Goal: Task Accomplishment & Management: Manage account settings

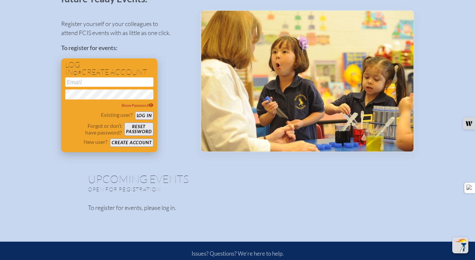
scroll to position [56, 0]
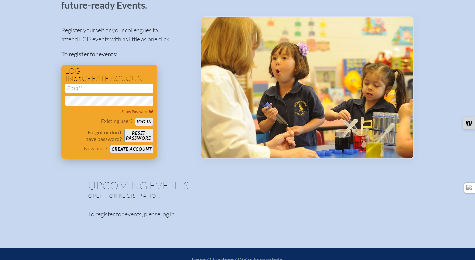
type input "[EMAIL_ADDRESS][DOMAIN_NAME]"
click at [144, 122] on button "Log in" at bounding box center [144, 122] width 18 height 8
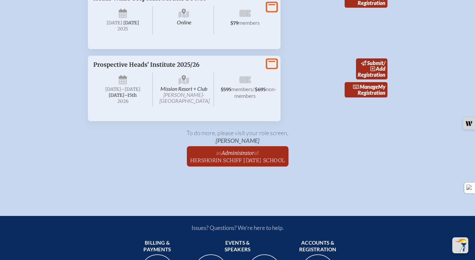
scroll to position [1123, 0]
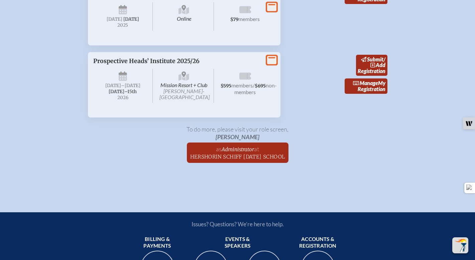
click at [155, 65] on p "Prospective Heads’ Institute 2025/26" at bounding box center [177, 61] width 168 height 7
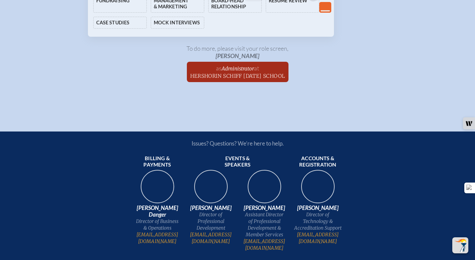
scroll to position [1649, 0]
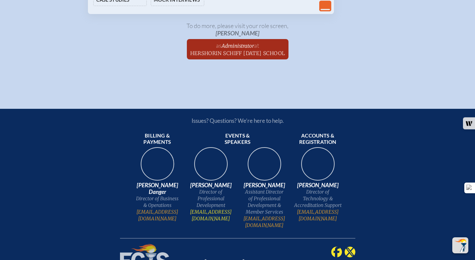
click at [220, 222] on link "[EMAIL_ADDRESS][DOMAIN_NAME]" at bounding box center [211, 215] width 48 height 13
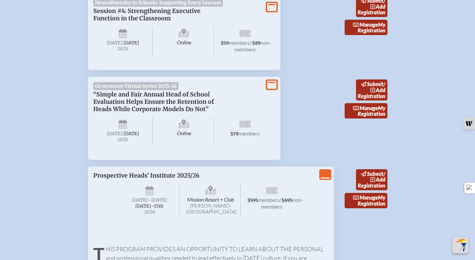
scroll to position [1007, 0]
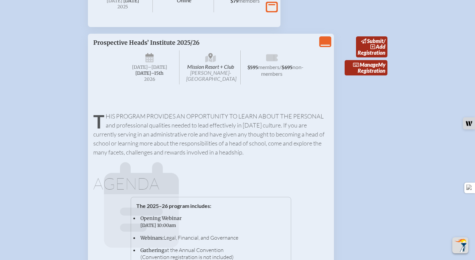
scroll to position [1142, 0]
click at [202, 46] on p "Prospective Heads’ Institute 2025/26" at bounding box center [177, 41] width 168 height 7
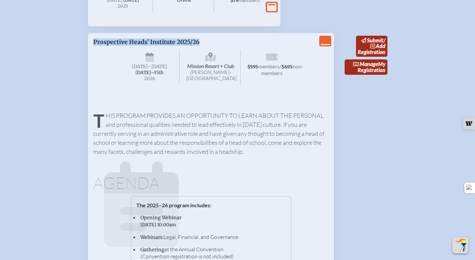
drag, startPoint x: 178, startPoint y: 82, endPoint x: 106, endPoint y: 83, distance: 72.6
click at [98, 46] on p "Prospective Heads’ Institute 2025/26" at bounding box center [177, 41] width 168 height 7
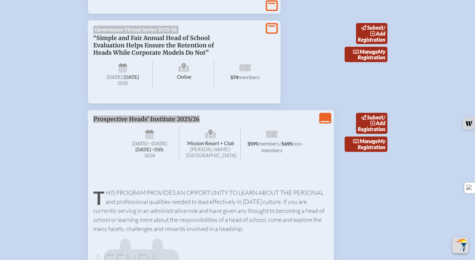
scroll to position [1065, 0]
click at [368, 144] on span "Manage" at bounding box center [365, 141] width 25 height 6
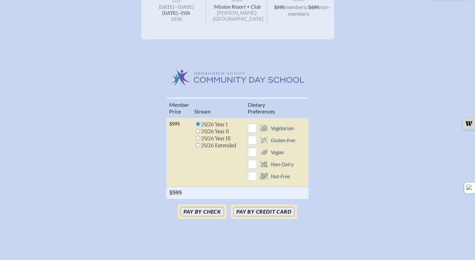
scroll to position [127, 0]
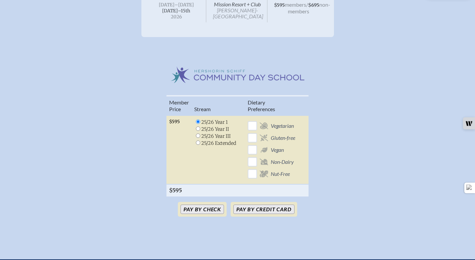
click at [197, 129] on input "radio" at bounding box center [198, 129] width 4 height 4
radio input "true"
click at [198, 129] on input "radio" at bounding box center [198, 129] width 4 height 4
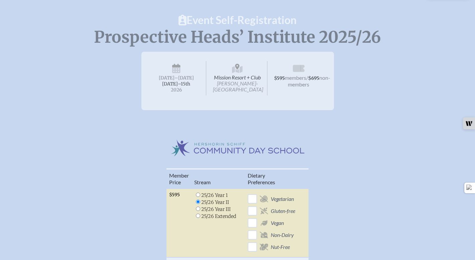
scroll to position [57, 0]
